Goal: Complete application form: Fill out and submit a form for a specific purpose

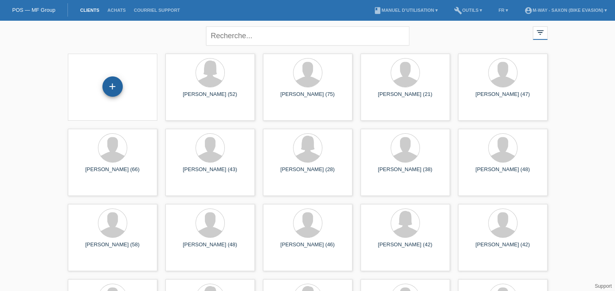
click at [106, 87] on div "+" at bounding box center [113, 86] width 20 height 20
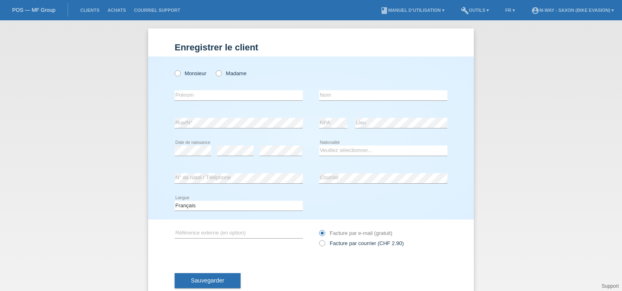
click at [234, 70] on div "Monsieur Madame" at bounding box center [239, 73] width 128 height 17
click at [227, 73] on label "Madame" at bounding box center [231, 73] width 31 height 6
click at [221, 73] on input "Madame" at bounding box center [218, 72] width 5 height 5
radio input "true"
click at [207, 94] on input "text" at bounding box center [239, 95] width 128 height 10
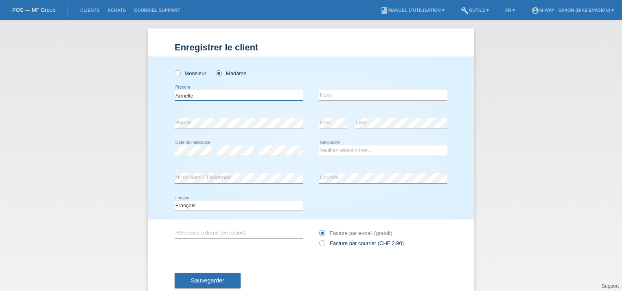
type input "Armelle"
type input "Maret"
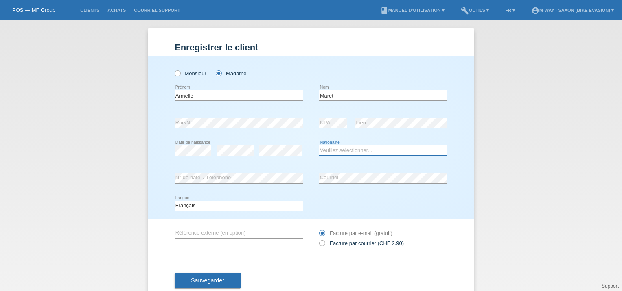
click at [364, 148] on select "Veuillez sélectionner... Suisse Allemagne Autriche Liechtenstein ------------ A…" at bounding box center [383, 151] width 128 height 10
select select "CH"
click at [319, 146] on select "Veuillez sélectionner... Suisse Allemagne Autriche Liechtenstein ------------ A…" at bounding box center [383, 151] width 128 height 10
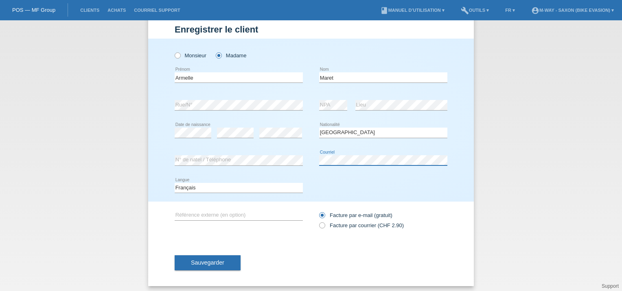
scroll to position [21, 0]
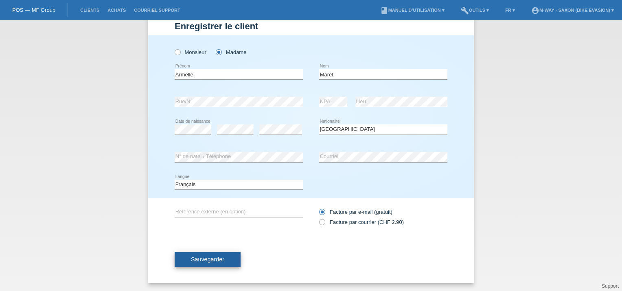
click at [220, 261] on span "Sauvegarder" at bounding box center [207, 259] width 33 height 7
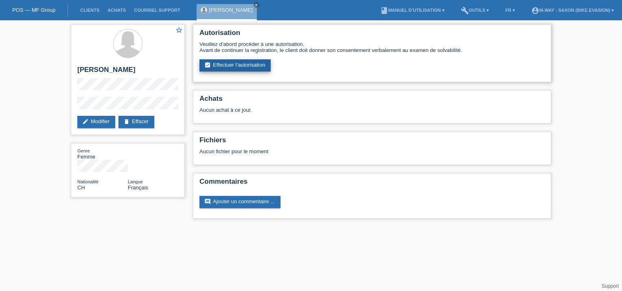
click at [239, 68] on link "assignment_turned_in Effectuer l’autorisation" at bounding box center [234, 65] width 71 height 12
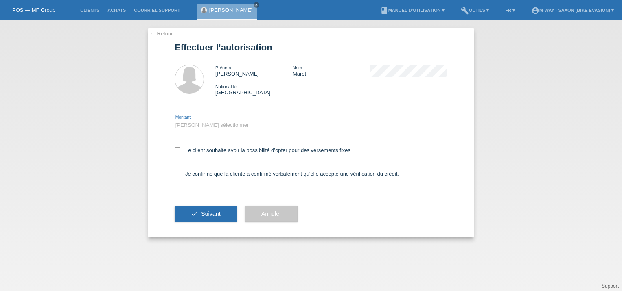
click at [208, 122] on select "Veuillez sélectionner CHF 1.00 - CHF 499.00 CHF 500.00 - CHF 1'999.00 CHF 2'000…" at bounding box center [239, 125] width 128 height 10
select select "3"
click at [175, 120] on select "Veuillez sélectionner CHF 1.00 - CHF 499.00 CHF 500.00 - CHF 1'999.00 CHF 2'000…" at bounding box center [239, 125] width 128 height 10
click at [195, 150] on label "Le client souhaite avoir la possibilité d’opter pour des versements fixes" at bounding box center [263, 150] width 176 height 6
click at [180, 150] on input "Le client souhaite avoir la possibilité d’opter pour des versements fixes" at bounding box center [177, 149] width 5 height 5
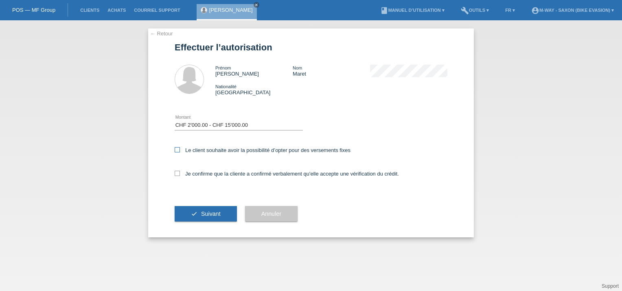
checkbox input "true"
click at [175, 177] on label "Je confirme que la cliente a confirmé verbalement qu'elle accepte une vérificat…" at bounding box center [287, 174] width 224 height 6
click at [175, 176] on input "Je confirme que la cliente a confirmé verbalement qu'elle accepte une vérificat…" at bounding box center [177, 173] width 5 height 5
checkbox input "true"
click at [196, 217] on button "check Suivant" at bounding box center [206, 213] width 62 height 15
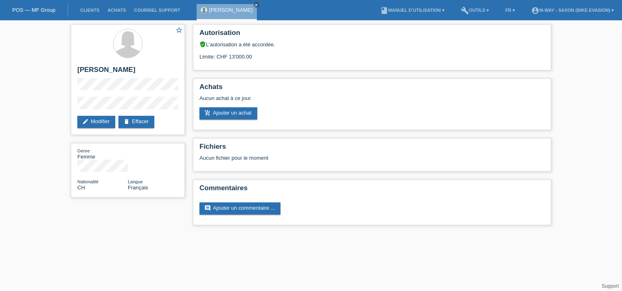
click at [33, 78] on div "star_border [PERSON_NAME] edit Modifier delete Effacer Genre Femme Nationalité …" at bounding box center [311, 126] width 622 height 213
